Goal: Find specific page/section

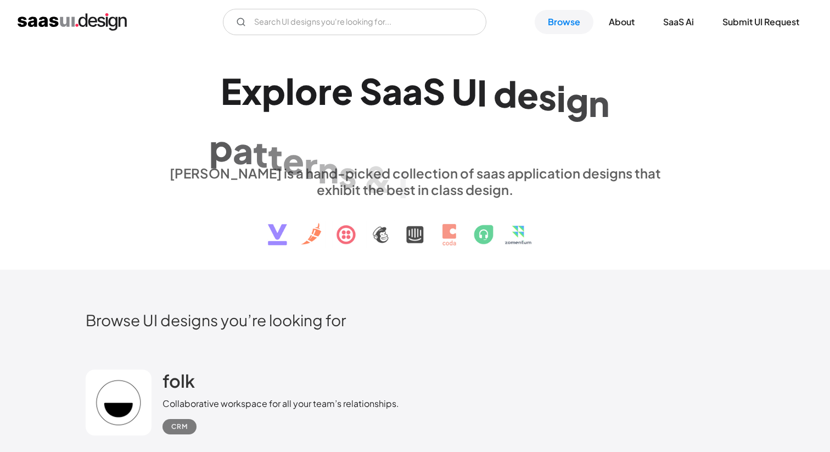
scroll to position [97, 0]
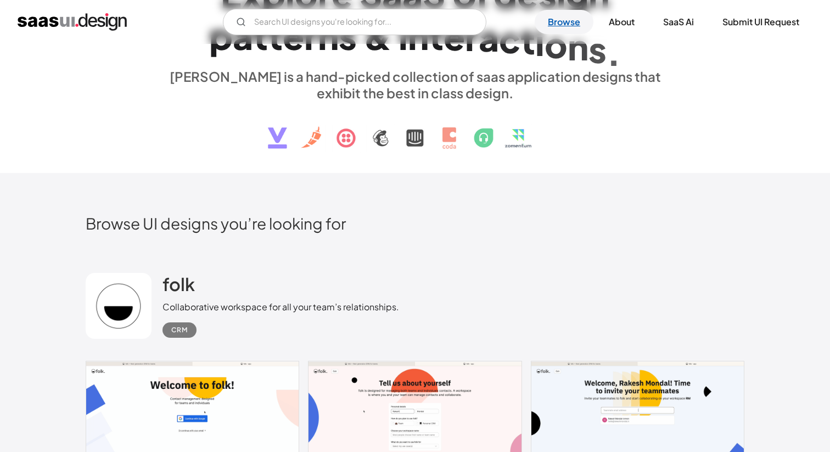
click at [571, 24] on link "Browse" at bounding box center [564, 22] width 59 height 24
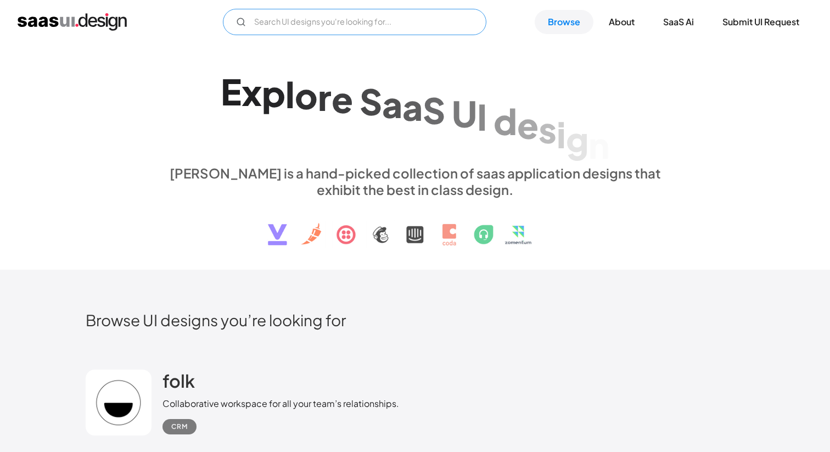
click at [297, 23] on input "Email Form" at bounding box center [355, 22] width 264 height 26
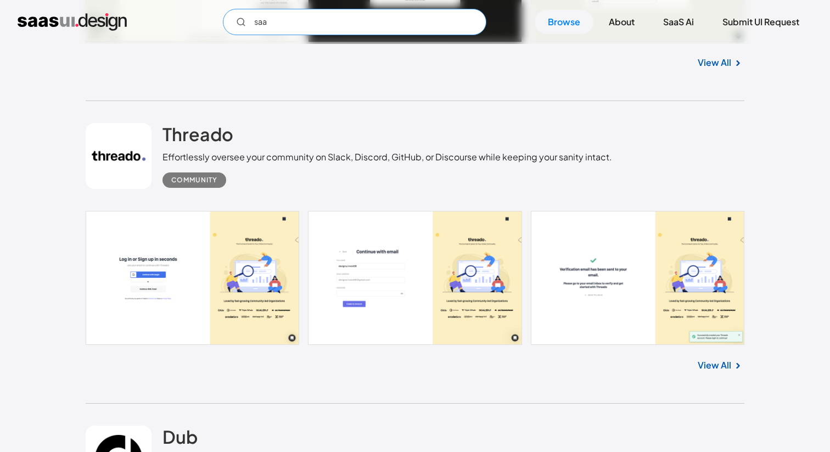
scroll to position [2474, 0]
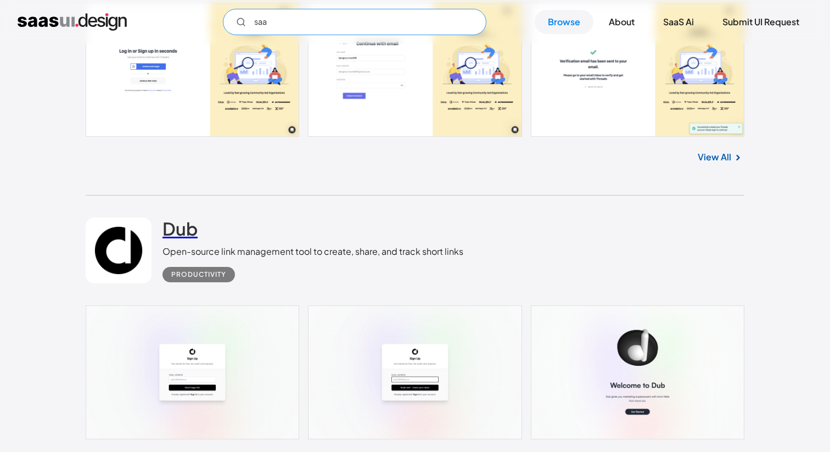
type input "saa"
click at [191, 232] on h2 "Dub" at bounding box center [180, 228] width 35 height 22
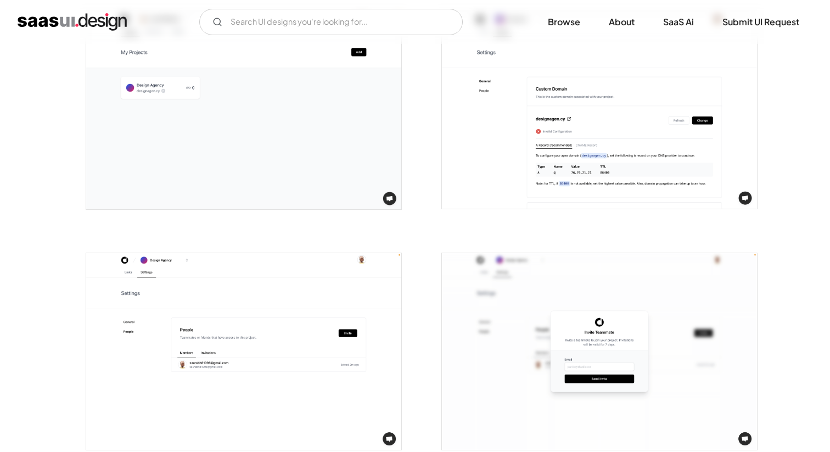
scroll to position [2120, 0]
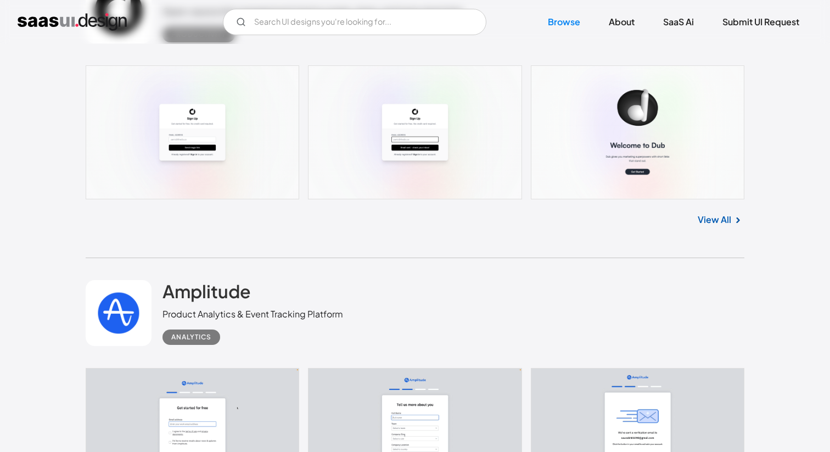
scroll to position [2849, 0]
